Goal: Find specific page/section: Find specific page/section

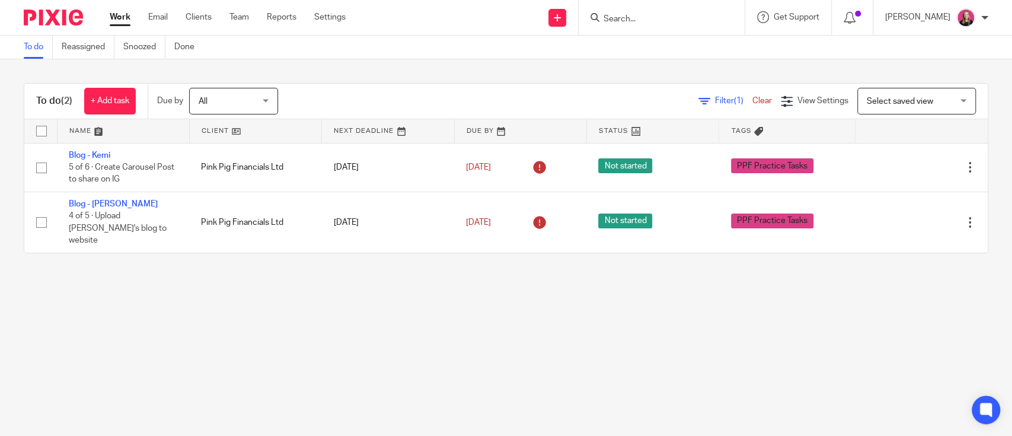
click at [618, 20] on input "Search" at bounding box center [655, 19] width 107 height 11
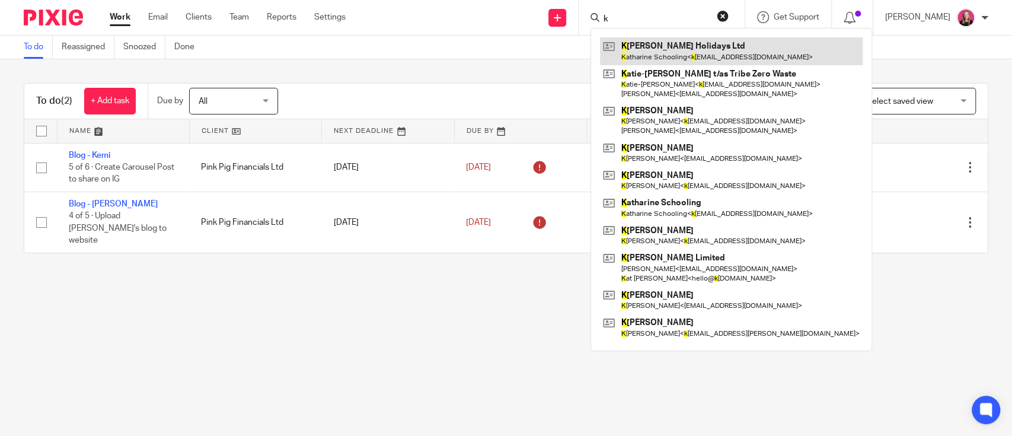
type input "k"
click at [670, 50] on link at bounding box center [731, 50] width 263 height 27
